Goal: Navigation & Orientation: Find specific page/section

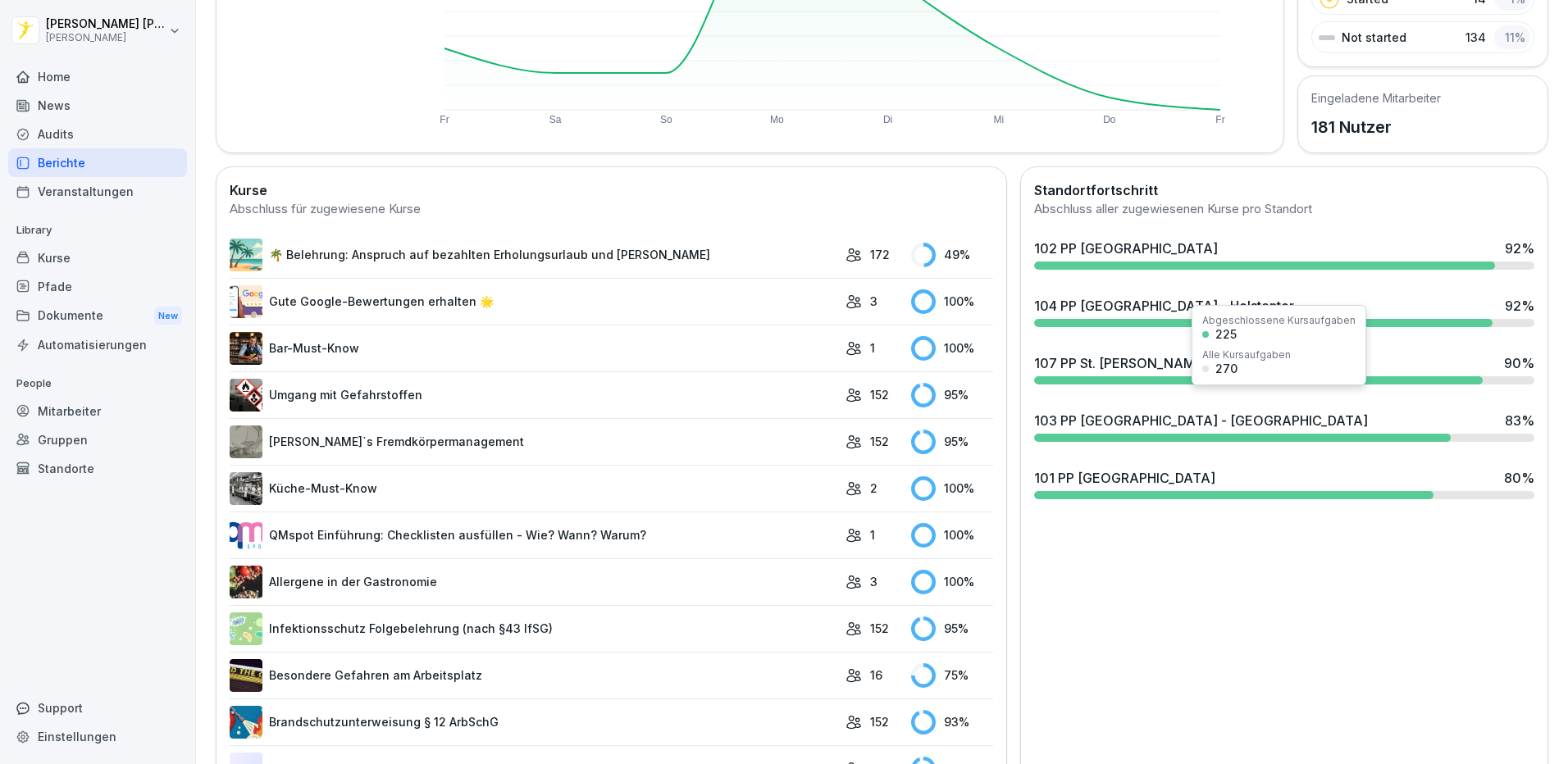
scroll to position [328, 0]
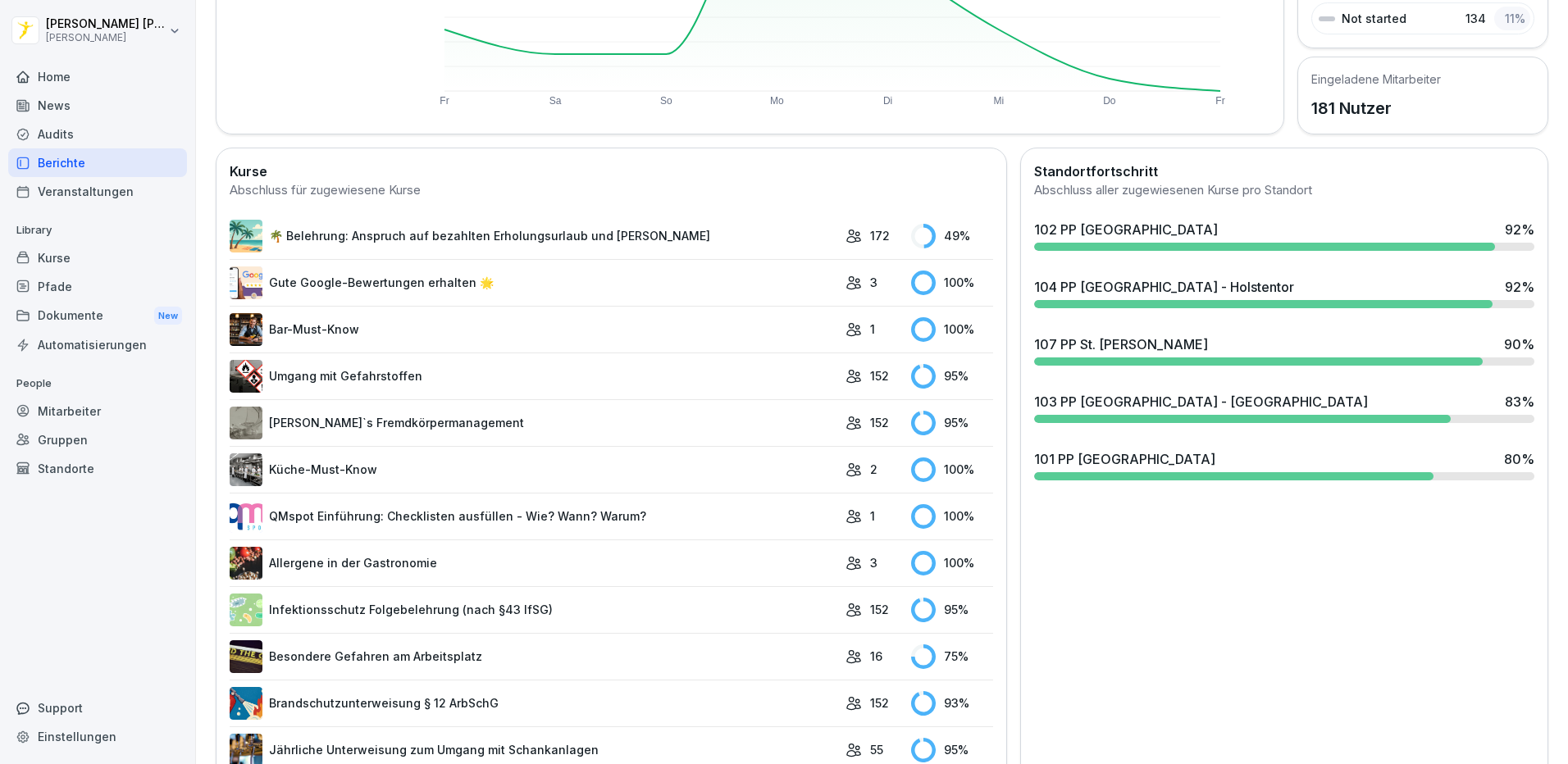
click at [506, 236] on link "🌴 Belehrung: Anspruch auf bezahlten Erholungsurlaub und [PERSON_NAME]" at bounding box center [533, 236] width 608 height 33
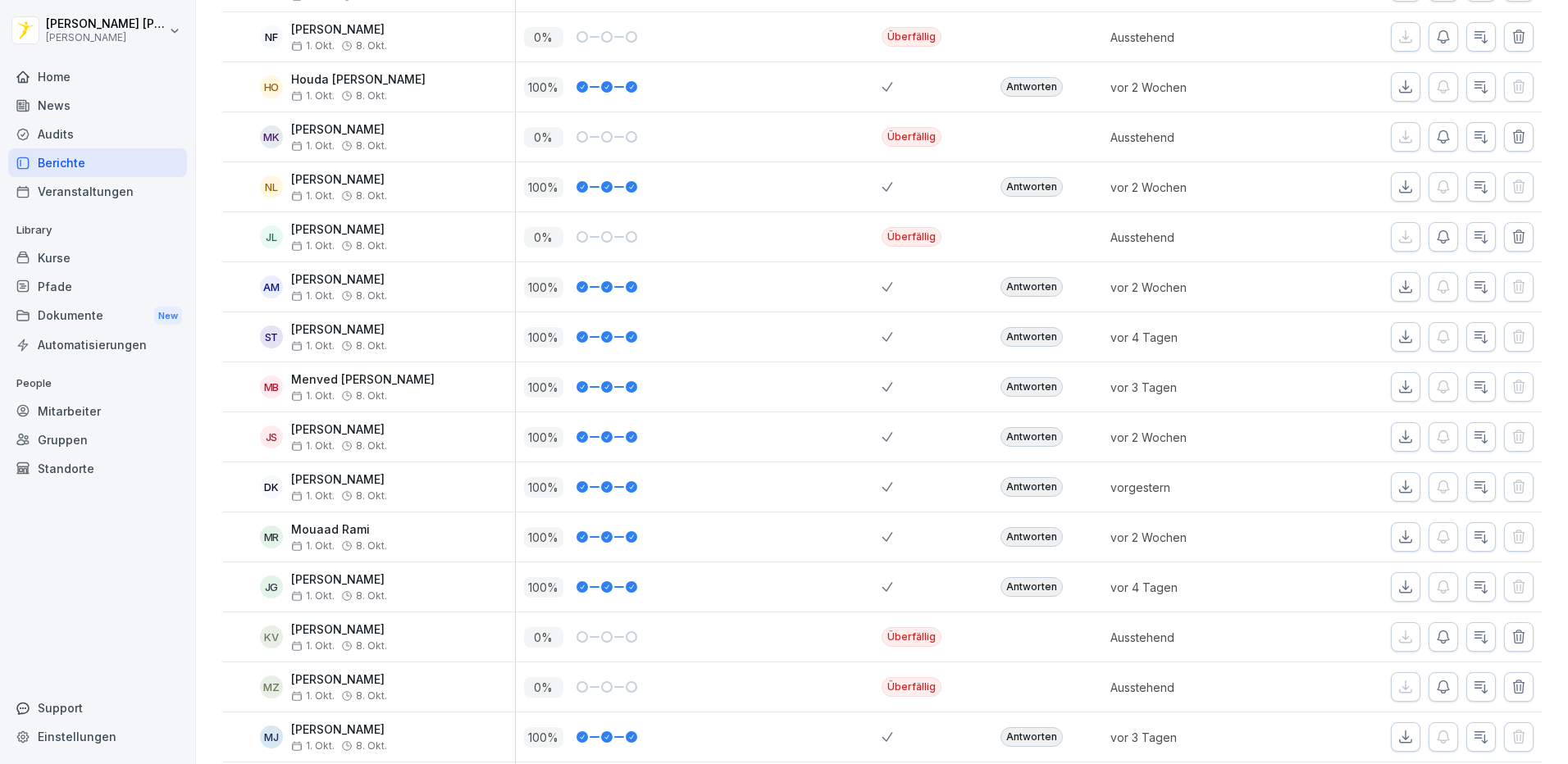
scroll to position [1804, 0]
click at [266, 238] on div "JL" at bounding box center [271, 238] width 23 height 23
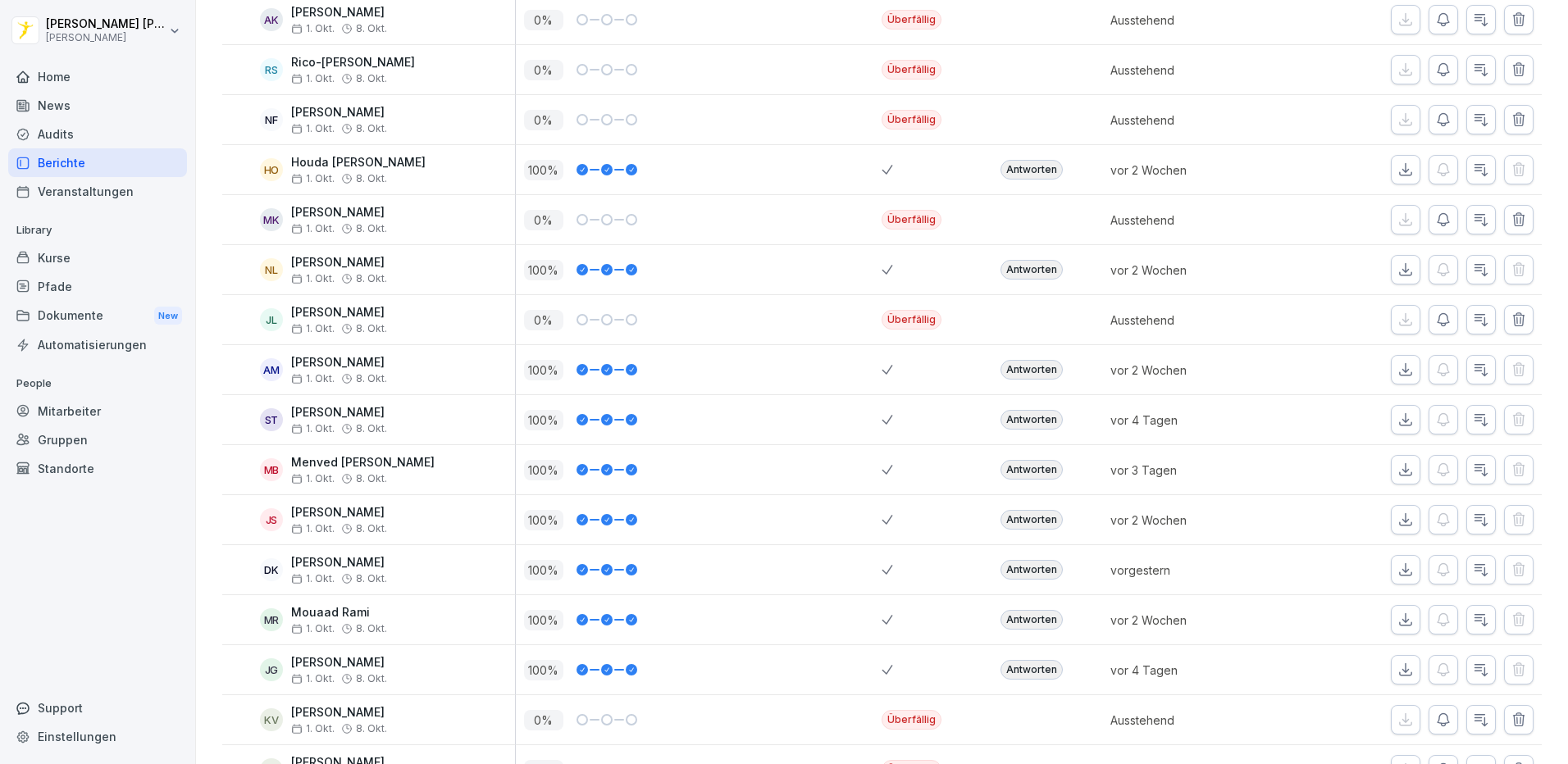
click at [429, 313] on div "JL [PERSON_NAME] [DATE] [DATE]" at bounding box center [372, 319] width 285 height 29
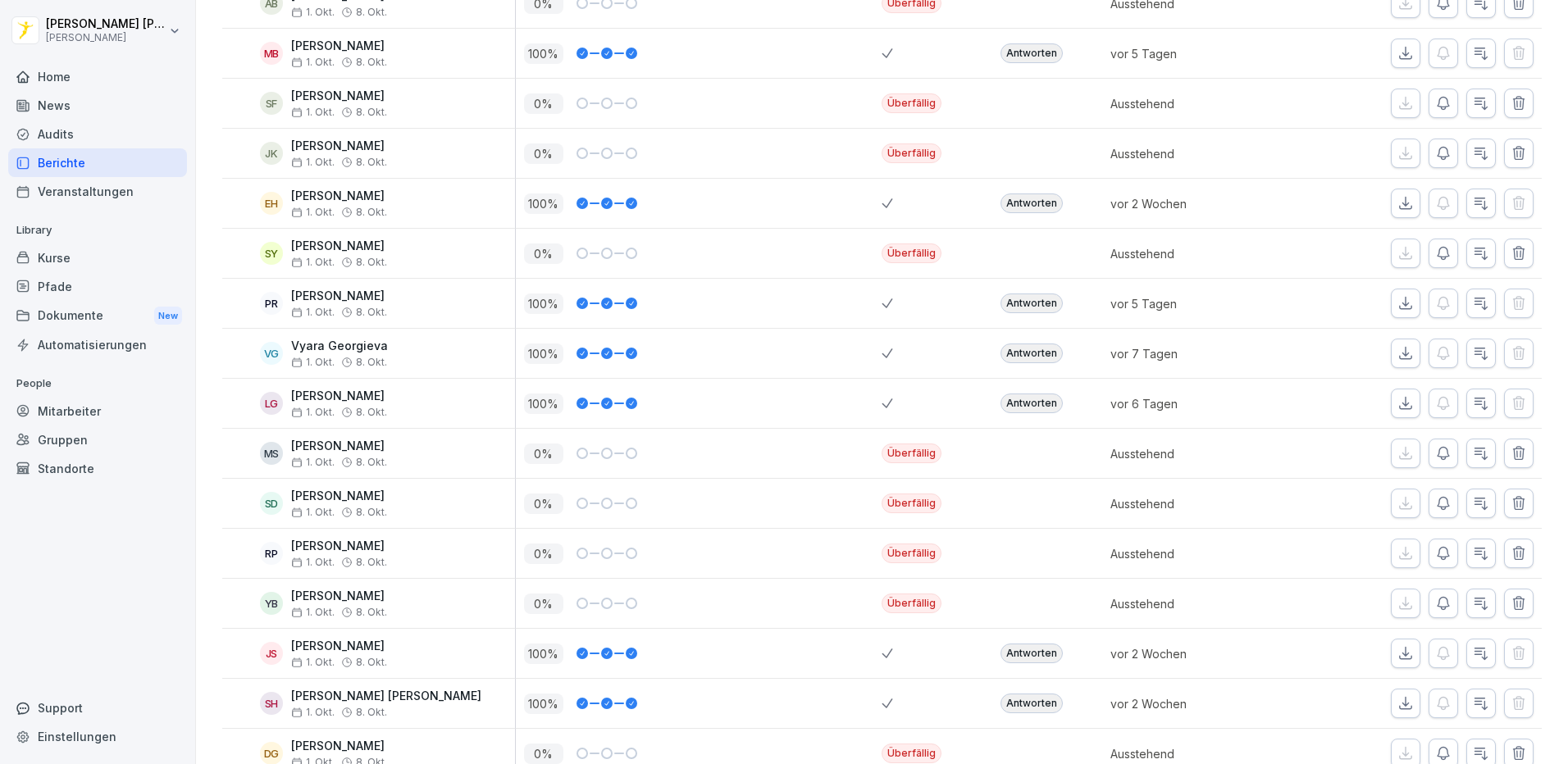
scroll to position [7783, 0]
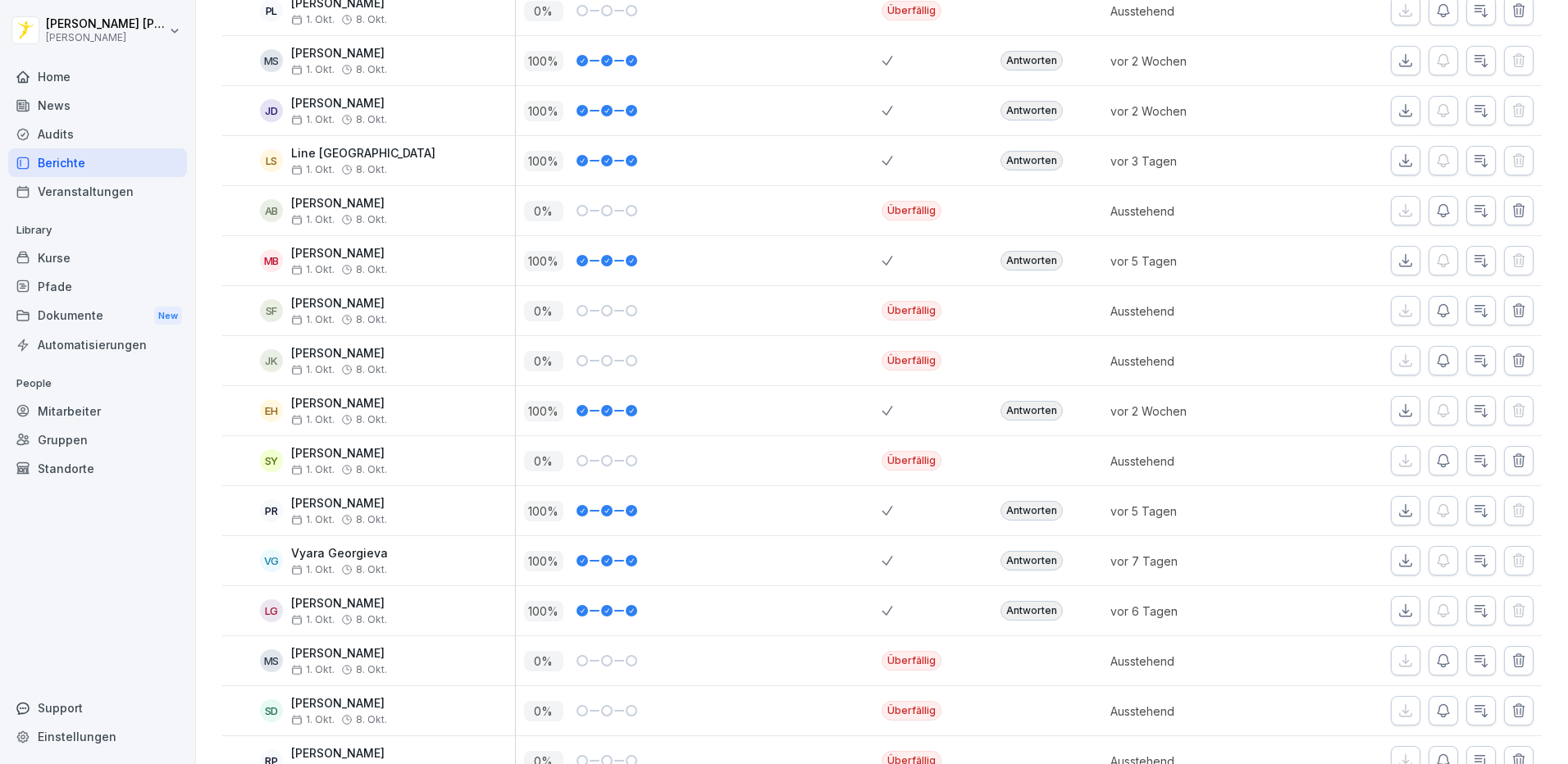
click at [80, 259] on div "Kurse" at bounding box center [97, 257] width 179 height 29
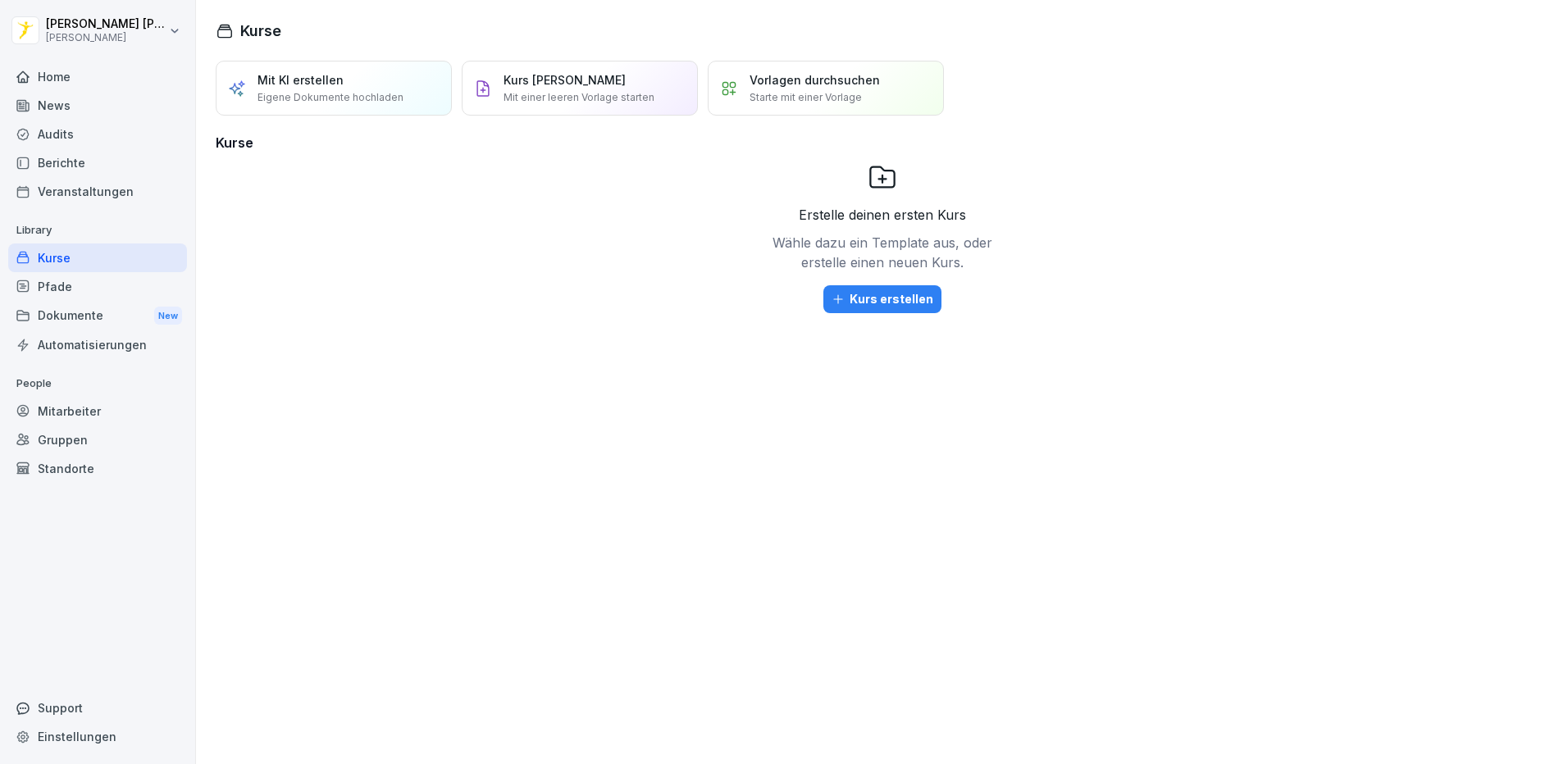
click at [61, 101] on div "News" at bounding box center [97, 105] width 179 height 29
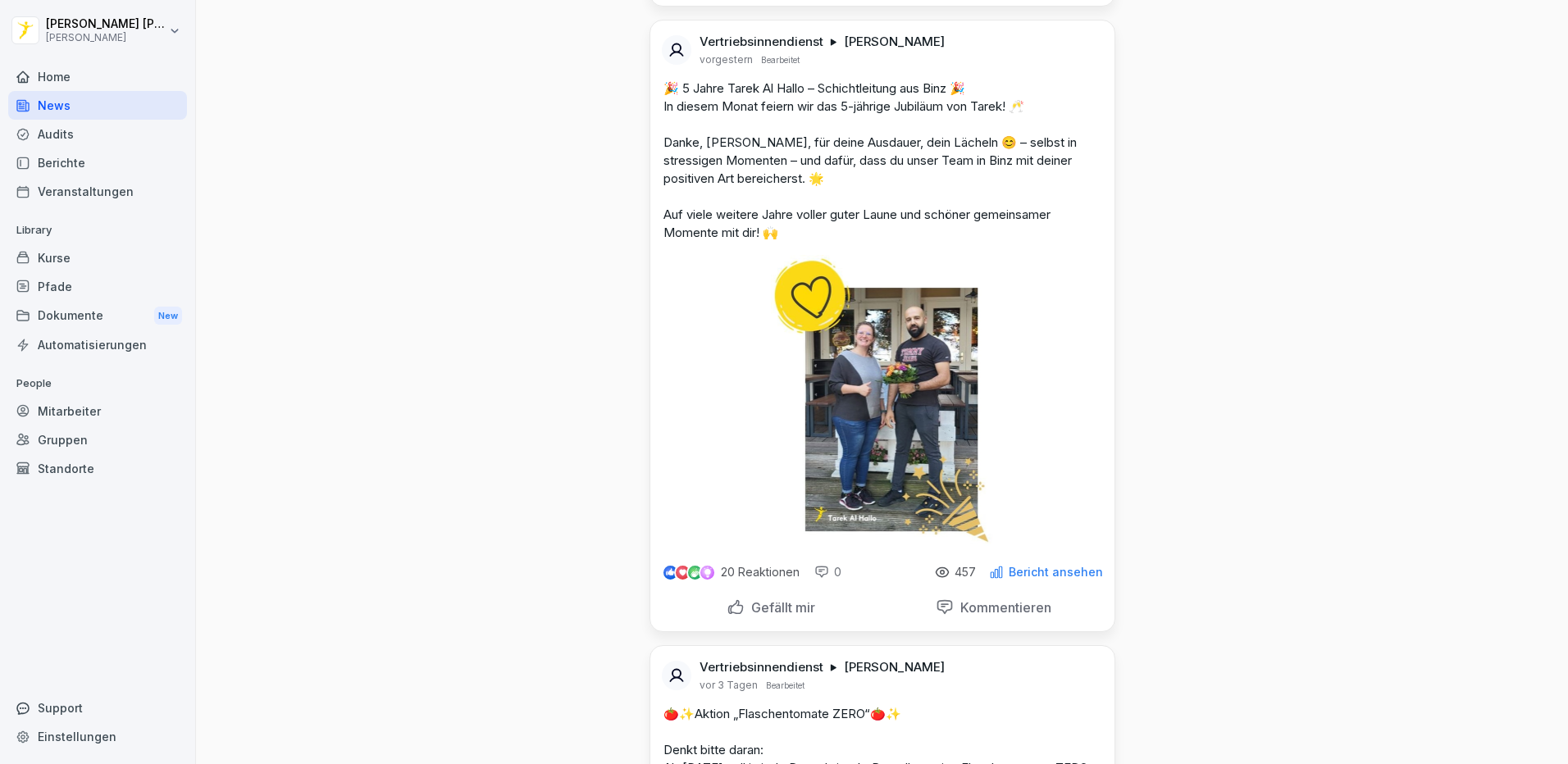
scroll to position [2378, 0]
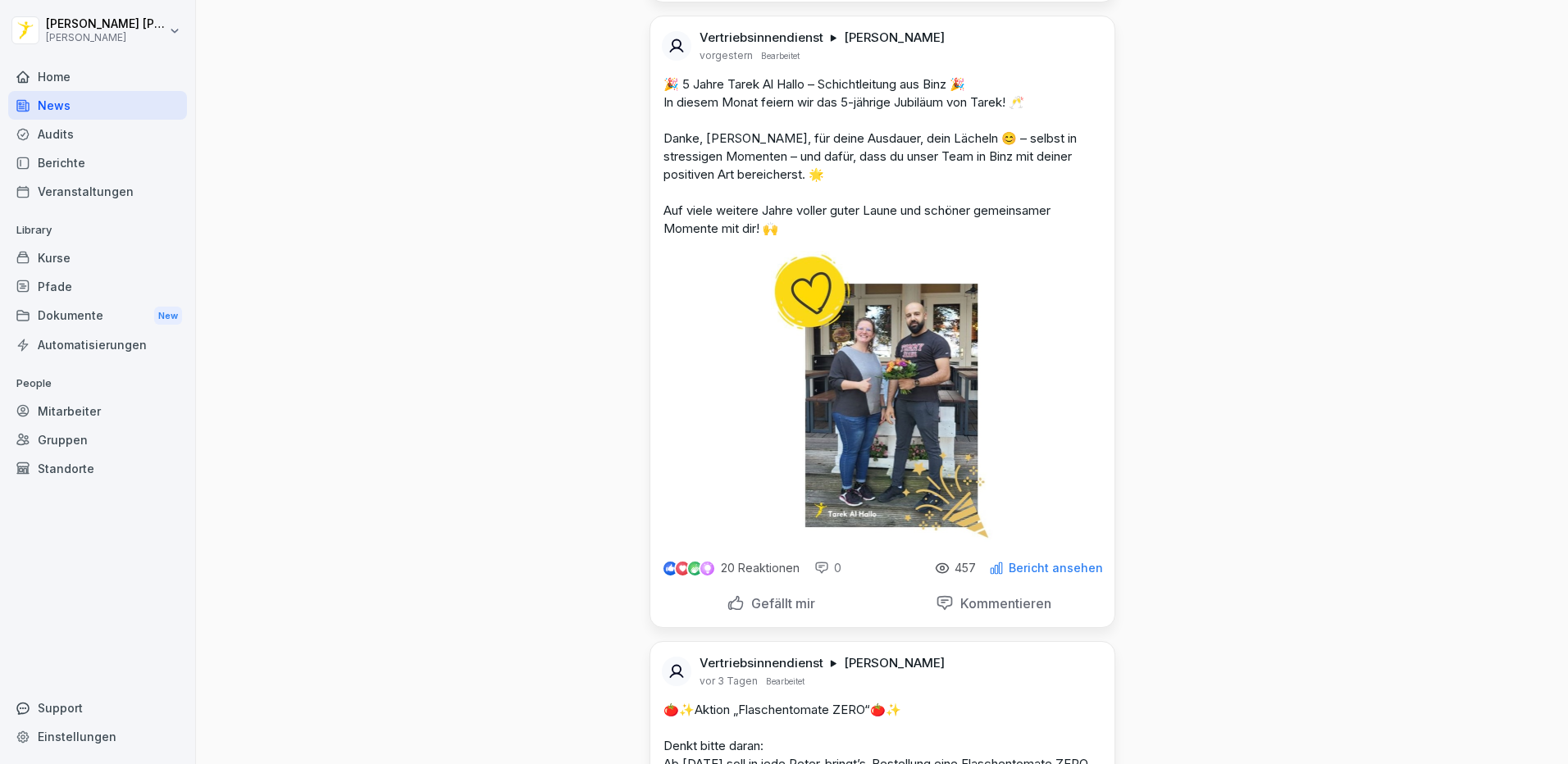
click at [873, 431] on img at bounding box center [882, 396] width 223 height 291
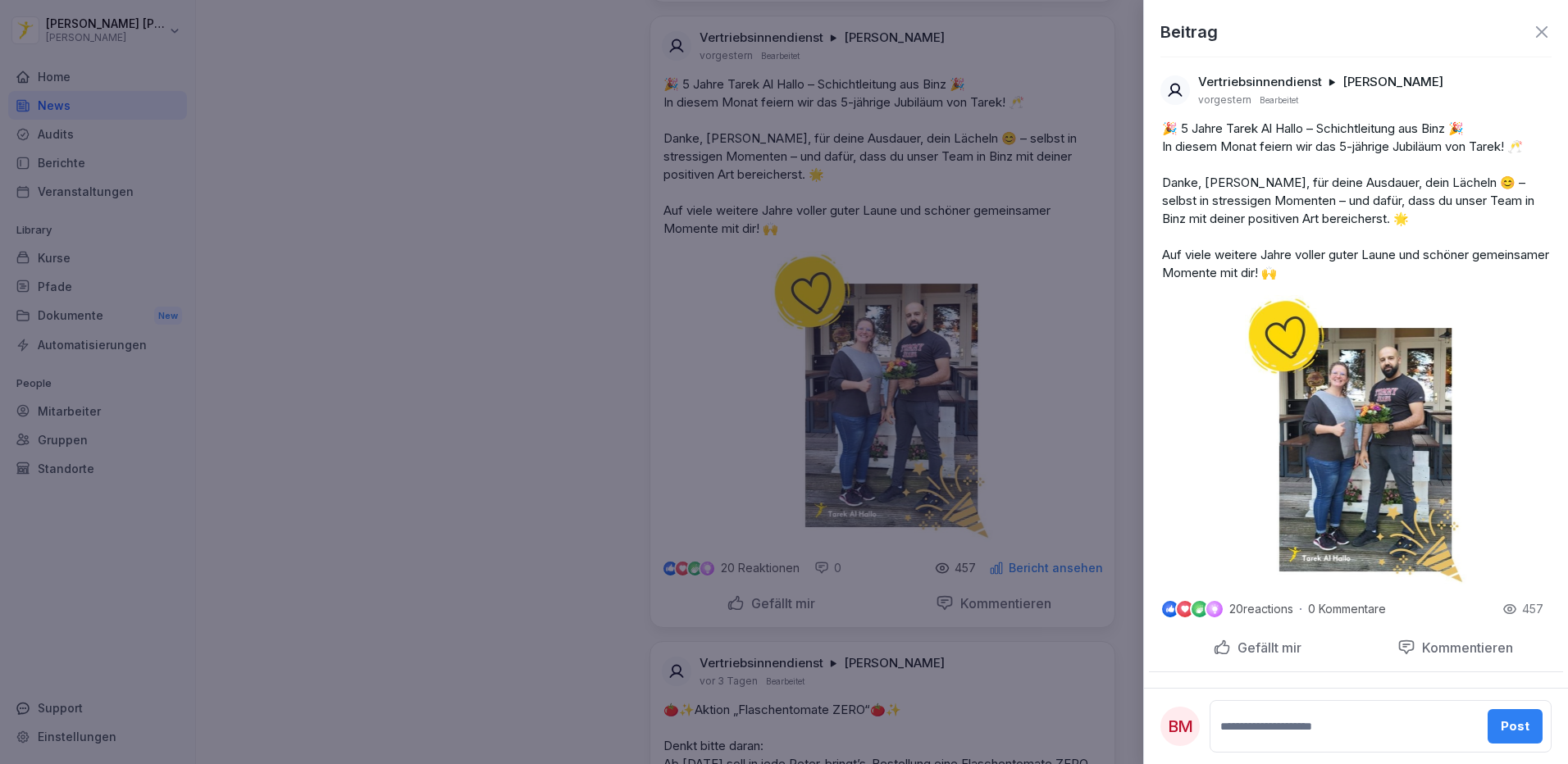
click at [1364, 380] on img at bounding box center [1356, 440] width 223 height 291
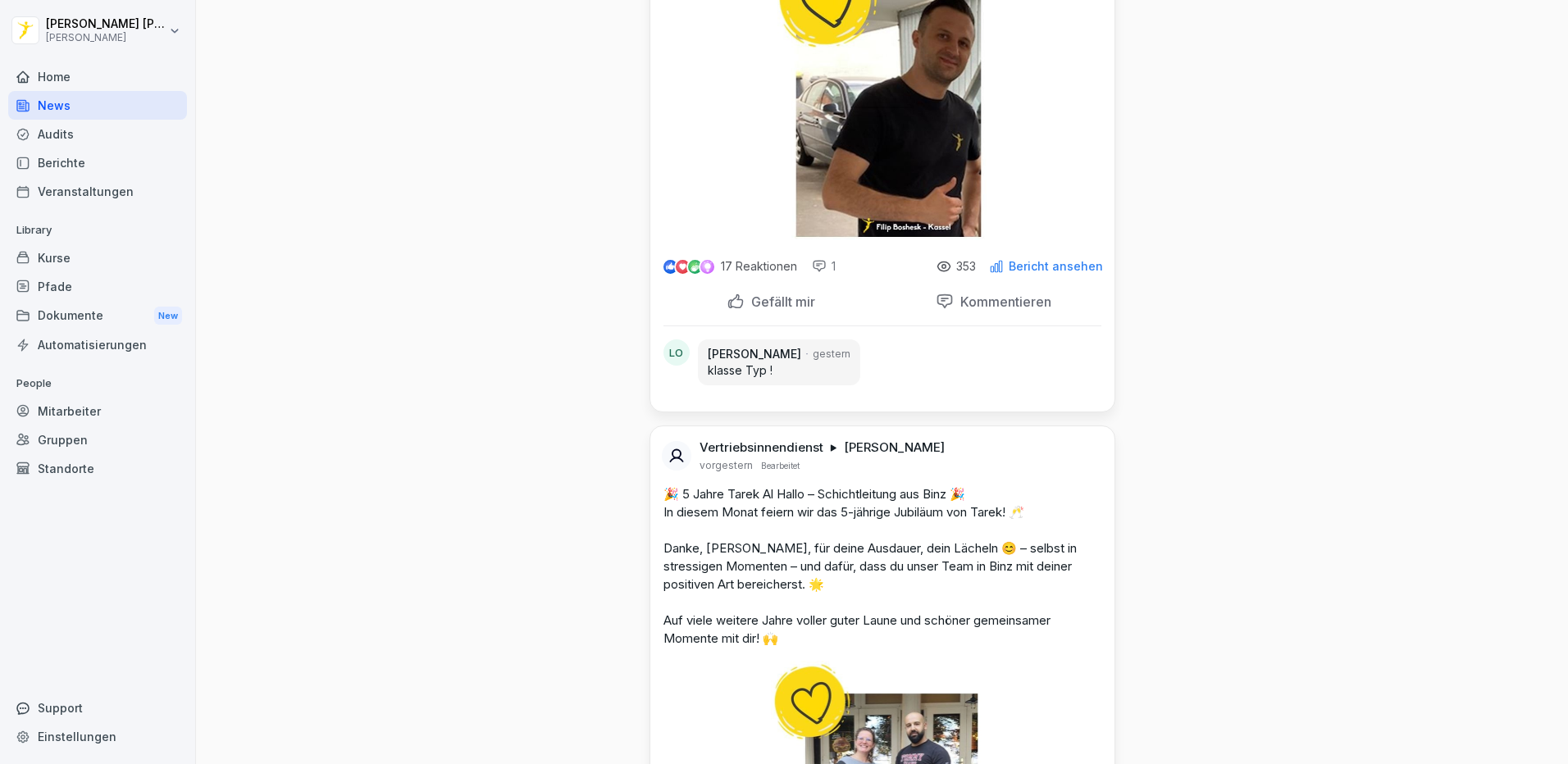
scroll to position [2295, 0]
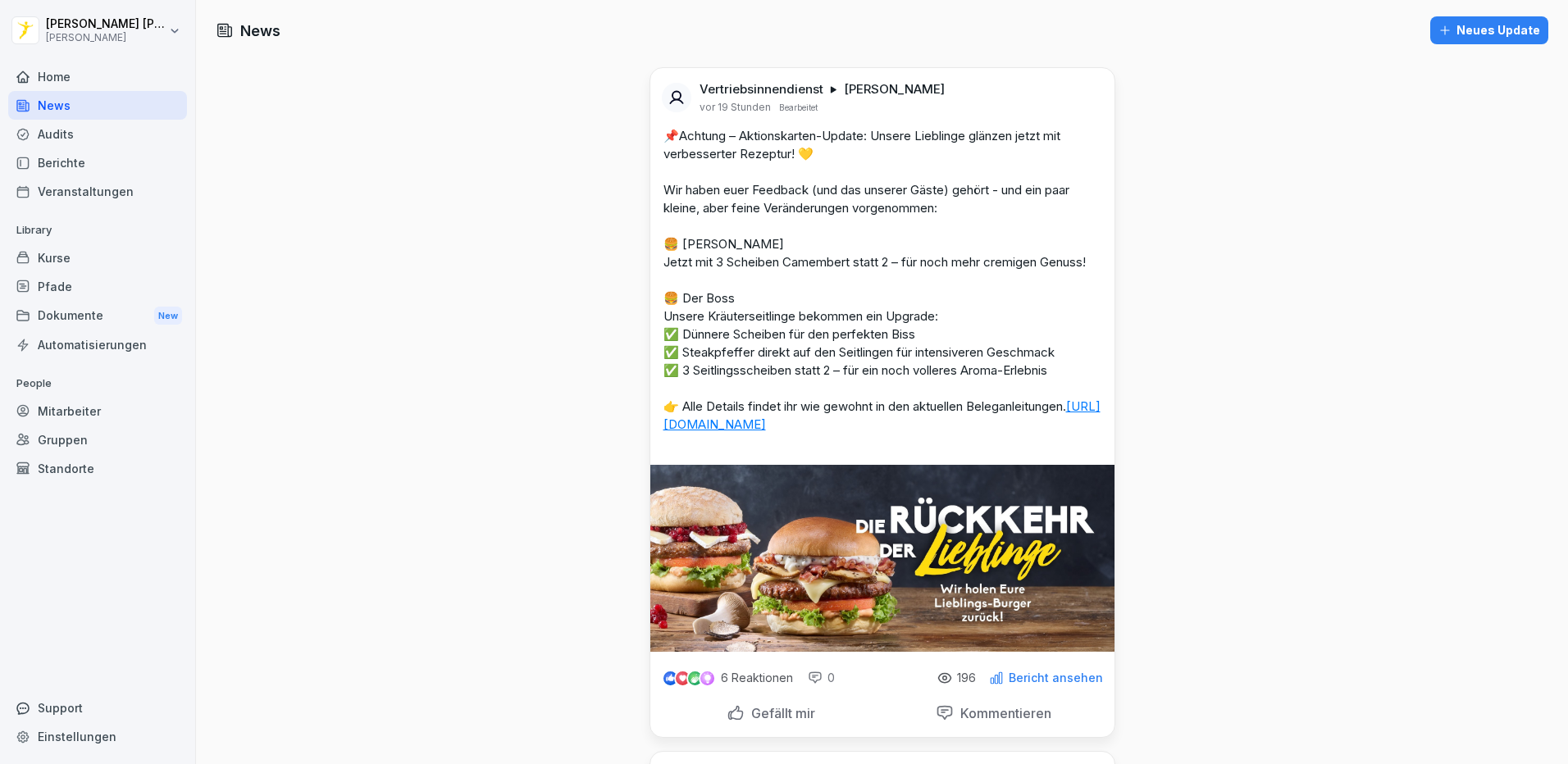
click at [54, 97] on div "News" at bounding box center [97, 105] width 179 height 29
